Goal: Task Accomplishment & Management: Use online tool/utility

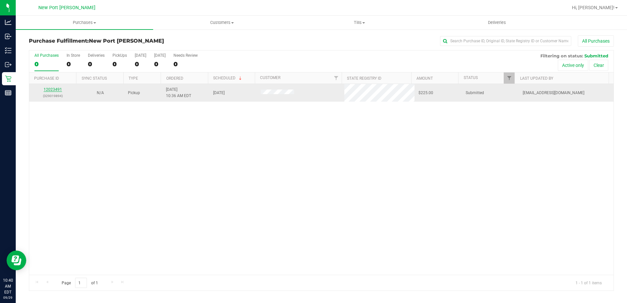
click at [54, 88] on link "12023491" at bounding box center [53, 89] width 18 height 5
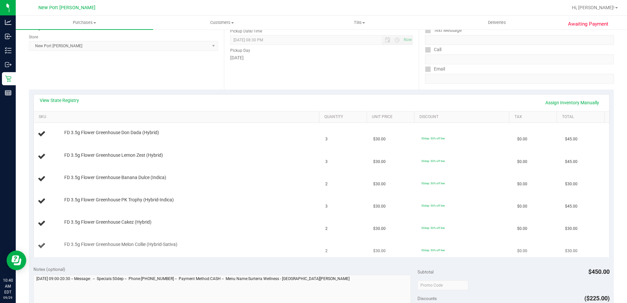
scroll to position [98, 0]
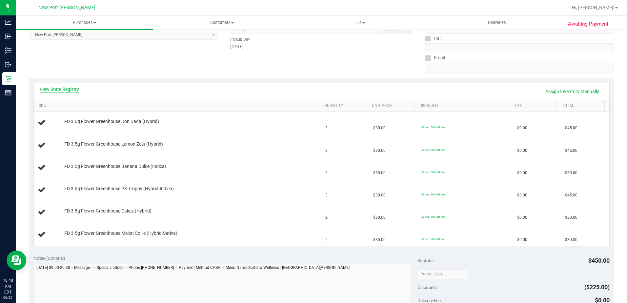
click at [69, 89] on link "View State Registry" at bounding box center [59, 89] width 39 height 7
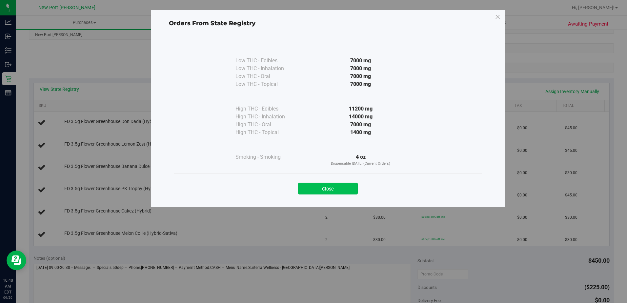
click at [330, 189] on button "Close" at bounding box center [328, 189] width 60 height 12
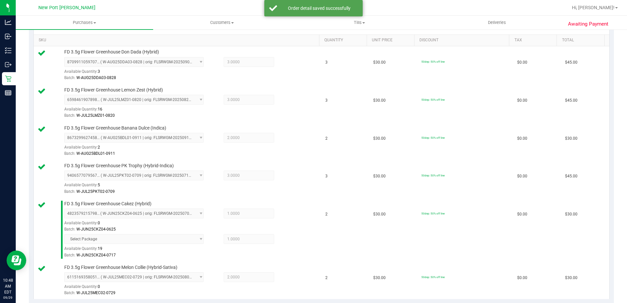
scroll to position [328, 0]
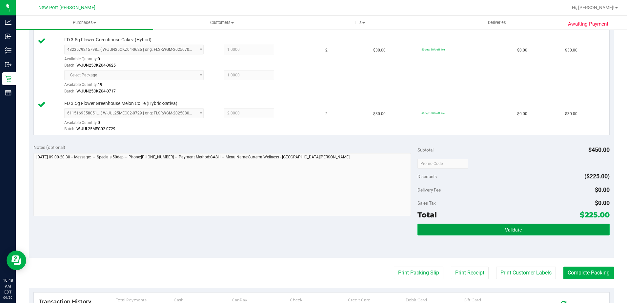
click at [500, 227] on button "Validate" at bounding box center [513, 230] width 192 height 12
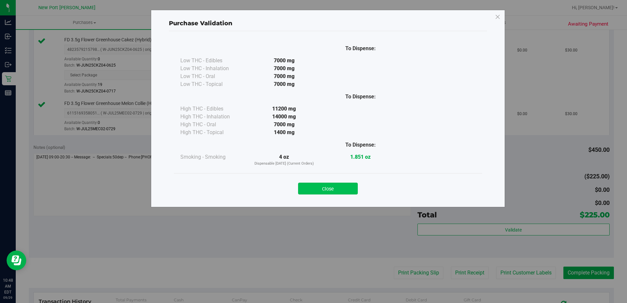
click at [341, 184] on button "Close" at bounding box center [328, 189] width 60 height 12
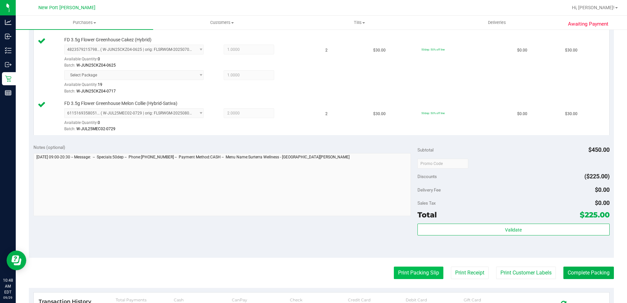
click at [415, 272] on button "Print Packing Slip" at bounding box center [419, 273] width 50 height 12
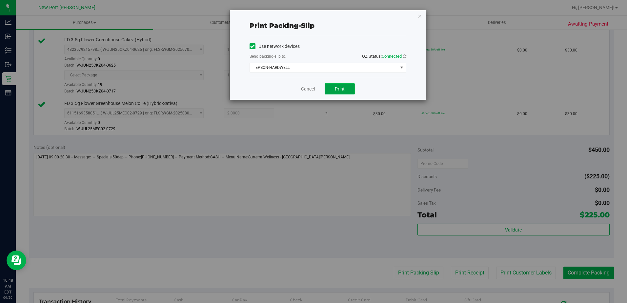
click at [338, 86] on span "Print" at bounding box center [340, 88] width 10 height 5
drag, startPoint x: 310, startPoint y: 89, endPoint x: 351, endPoint y: 113, distance: 47.6
click at [309, 89] on link "Cancel" at bounding box center [308, 89] width 14 height 7
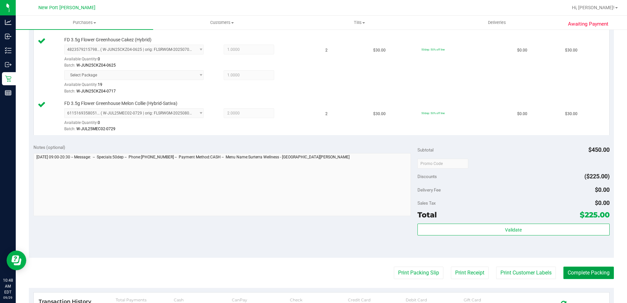
click at [588, 269] on button "Complete Packing" at bounding box center [588, 273] width 50 height 12
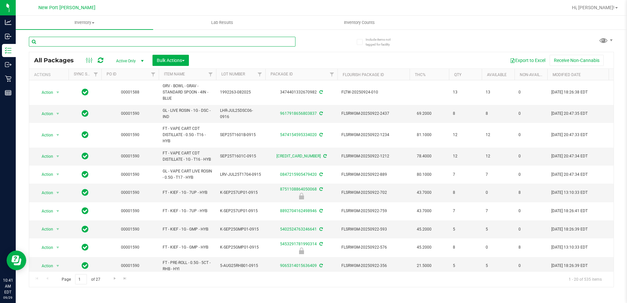
drag, startPoint x: 0, startPoint y: 0, endPoint x: 57, endPoint y: 40, distance: 70.0
click at [57, 40] on input "text" at bounding box center [162, 42] width 267 height 10
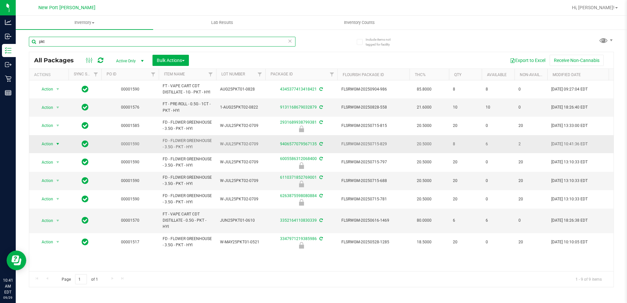
type input "pkt"
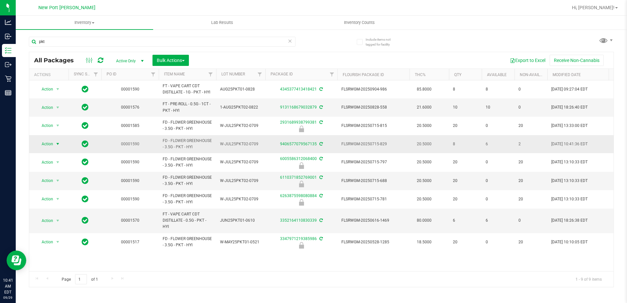
click at [58, 144] on span "select" at bounding box center [57, 143] width 5 height 5
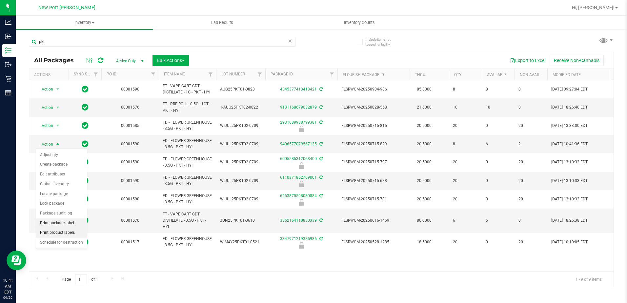
click at [55, 231] on li "Print product labels" at bounding box center [61, 233] width 51 height 10
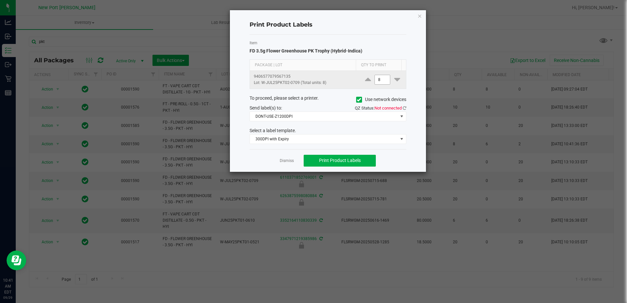
click at [377, 82] on input "8" at bounding box center [382, 79] width 15 height 9
type input "1"
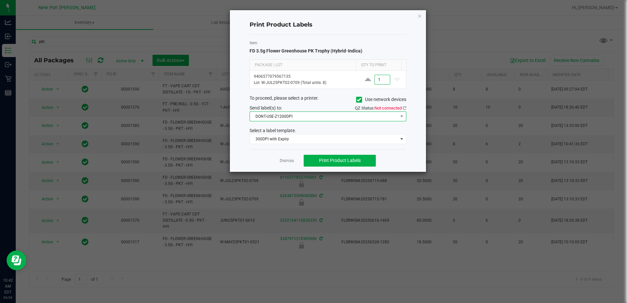
drag, startPoint x: 403, startPoint y: 116, endPoint x: 392, endPoint y: 119, distance: 10.8
click at [402, 116] on span at bounding box center [401, 116] width 5 height 5
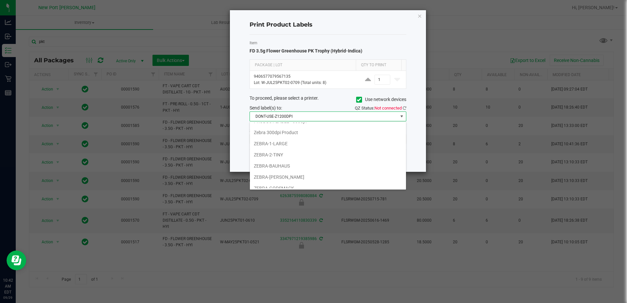
scroll to position [57, 0]
click at [280, 172] on li "ZEBRA-HARDWELL" at bounding box center [328, 171] width 156 height 11
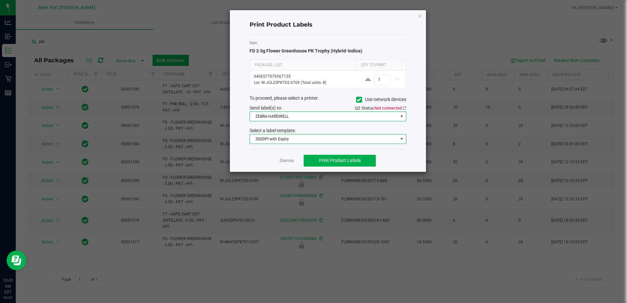
click at [403, 139] on span at bounding box center [401, 138] width 5 height 5
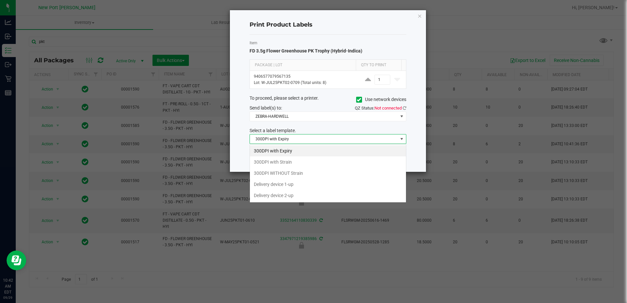
scroll to position [10, 157]
click at [491, 149] on ngb-modal-window "Print Product Labels Item FD 3.5g Flower Greenhouse PK Trophy (Hybrid-Indica) P…" at bounding box center [316, 151] width 632 height 303
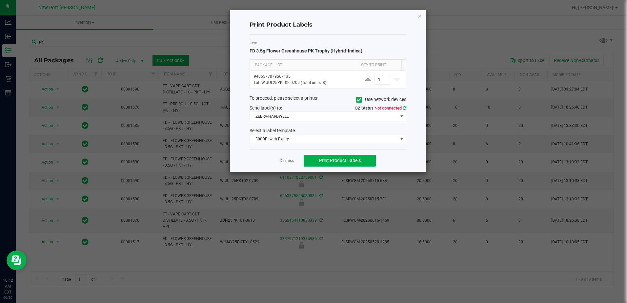
click at [405, 106] on icon at bounding box center [405, 108] width 4 height 4
click at [333, 161] on span "Print Product Labels" at bounding box center [340, 160] width 42 height 5
click at [289, 164] on link "Dismiss" at bounding box center [287, 161] width 14 height 6
